Goal: Transaction & Acquisition: Purchase product/service

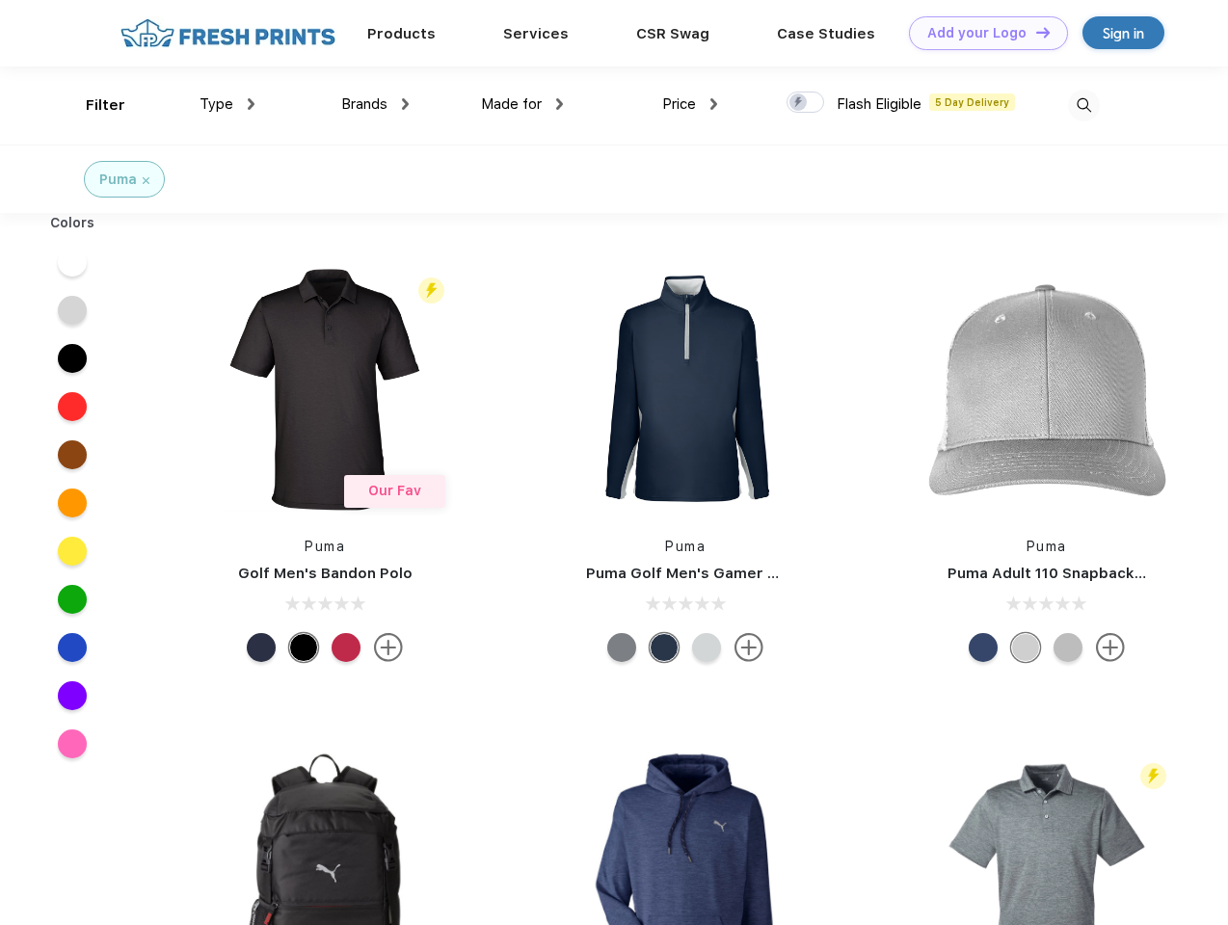
click at [981, 33] on link "Add your Logo Design Tool" at bounding box center [988, 33] width 159 height 34
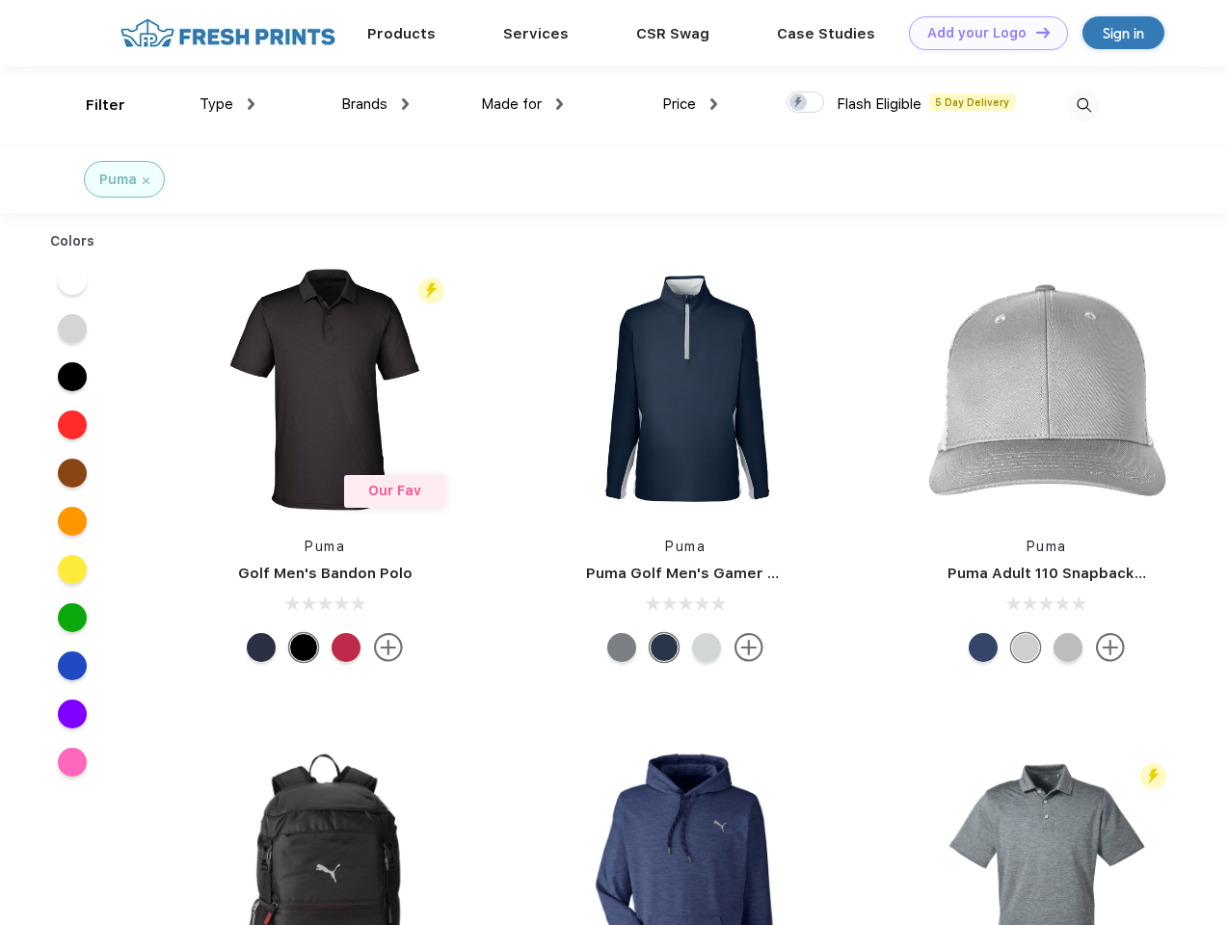
click at [0, 0] on div "Design Tool" at bounding box center [0, 0] width 0 height 0
click at [1034, 32] on link "Add your Logo Design Tool" at bounding box center [988, 33] width 159 height 34
click at [92, 105] on div "Filter" at bounding box center [106, 105] width 40 height 22
click at [227, 104] on span "Type" at bounding box center [216, 103] width 34 height 17
click at [375, 104] on span "Brands" at bounding box center [364, 103] width 46 height 17
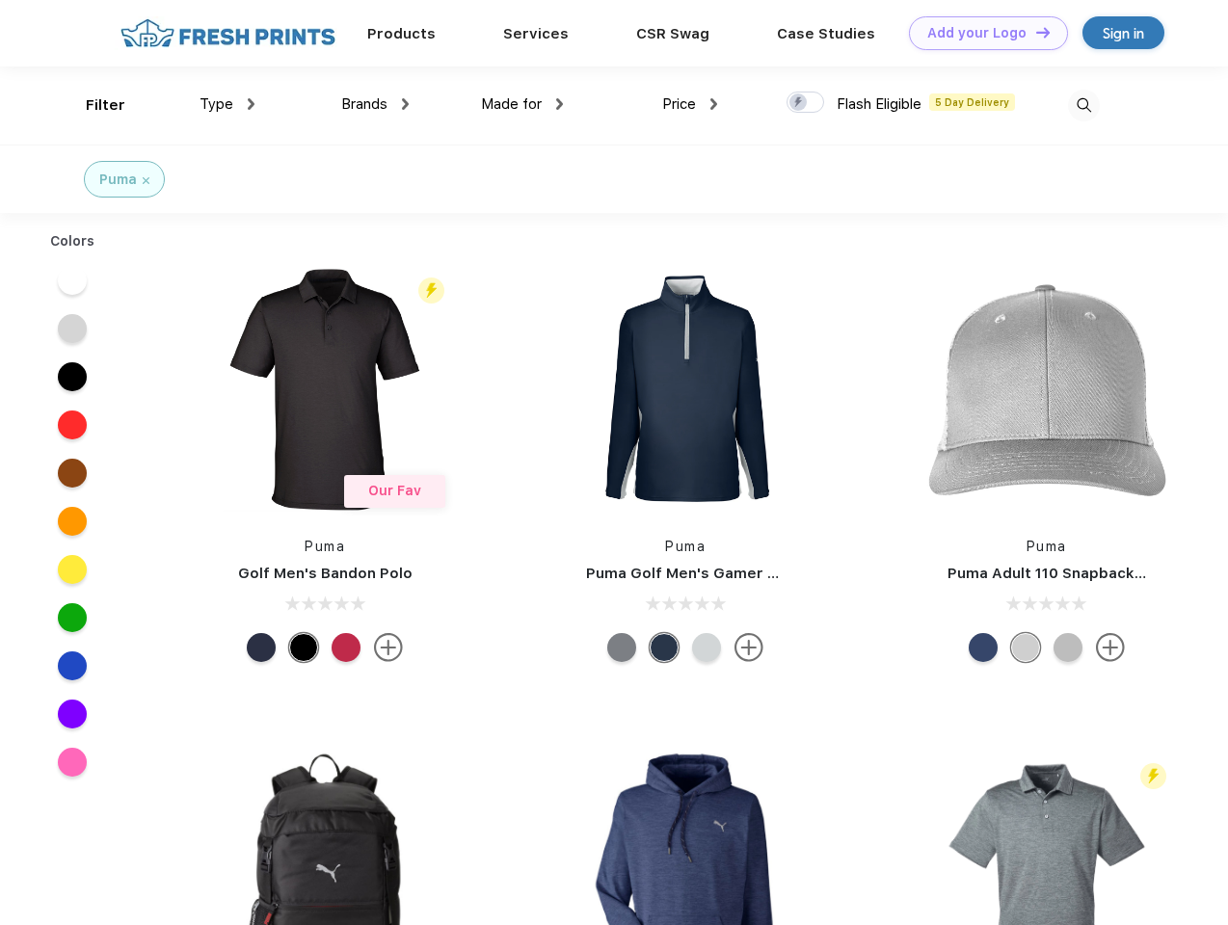
click at [522, 104] on span "Made for" at bounding box center [511, 103] width 61 height 17
click at [690, 104] on span "Price" at bounding box center [679, 103] width 34 height 17
click at [806, 103] on div at bounding box center [805, 102] width 38 height 21
click at [799, 103] on input "checkbox" at bounding box center [792, 97] width 13 height 13
click at [1083, 105] on img at bounding box center [1084, 106] width 32 height 32
